Goal: Information Seeking & Learning: Learn about a topic

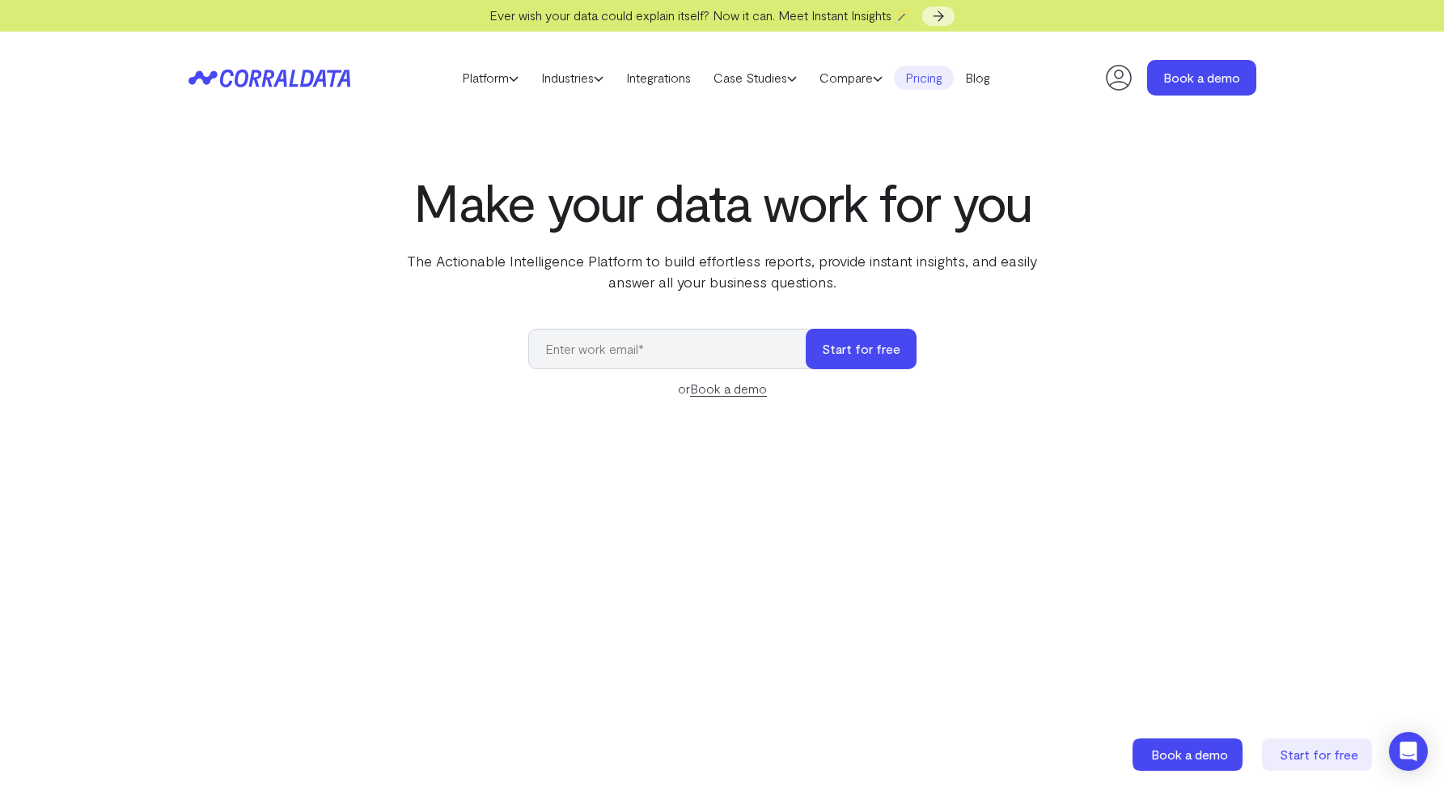
click at [921, 73] on link "Pricing" at bounding box center [924, 78] width 60 height 24
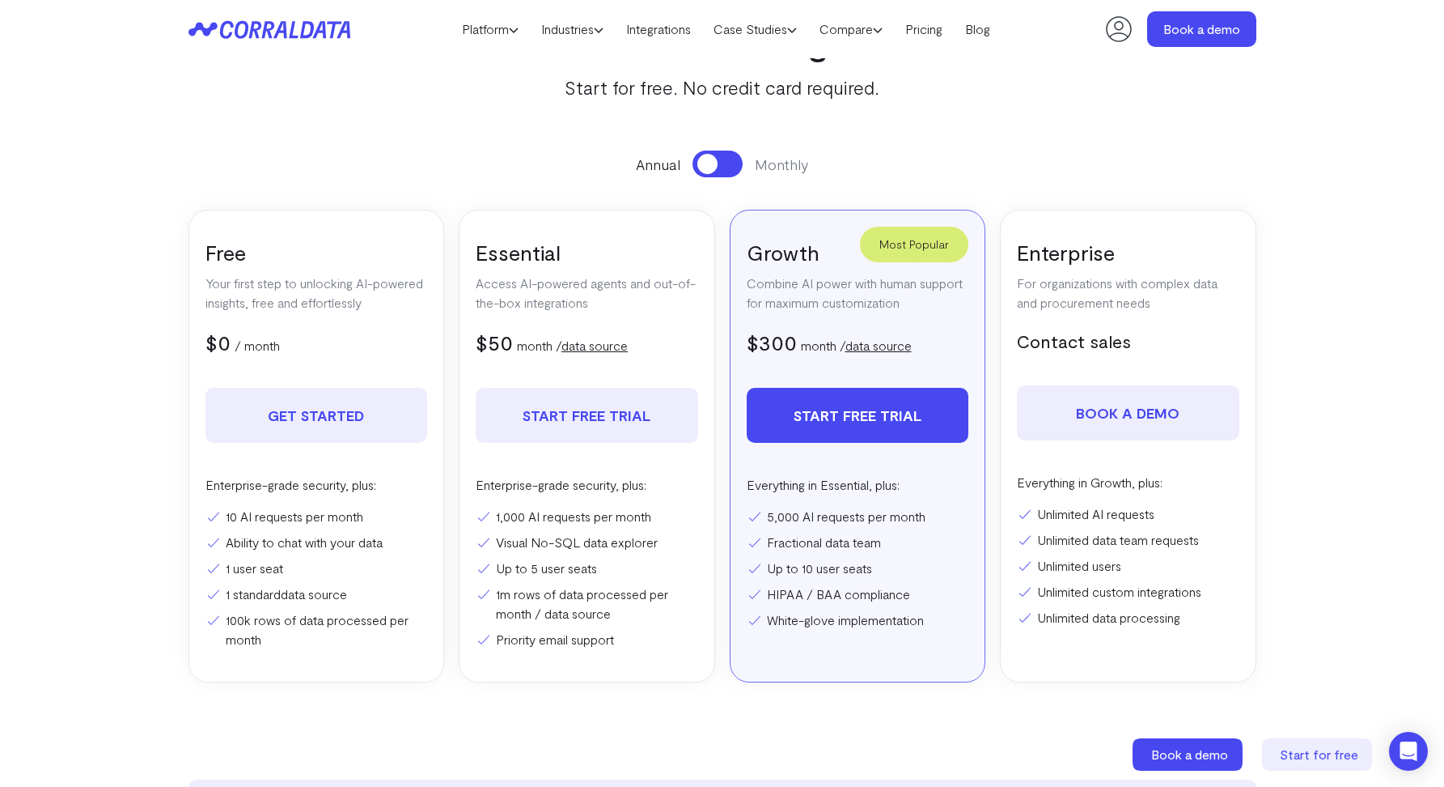
scroll to position [180, 0]
